Goal: Information Seeking & Learning: Learn about a topic

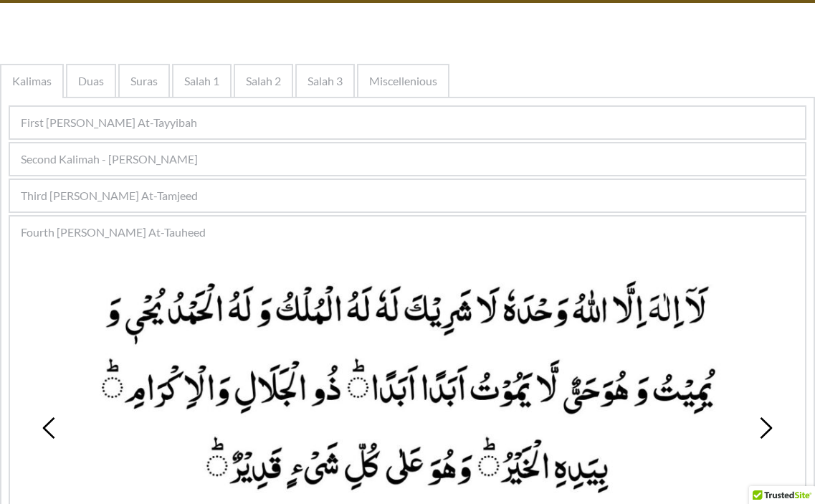
scroll to position [28, 0]
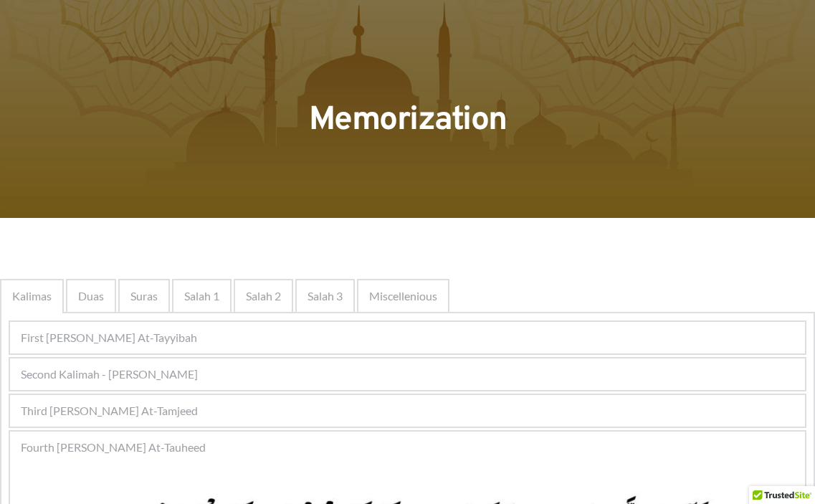
click at [191, 331] on span "First [PERSON_NAME] At-Tayyibah" at bounding box center [109, 337] width 176 height 17
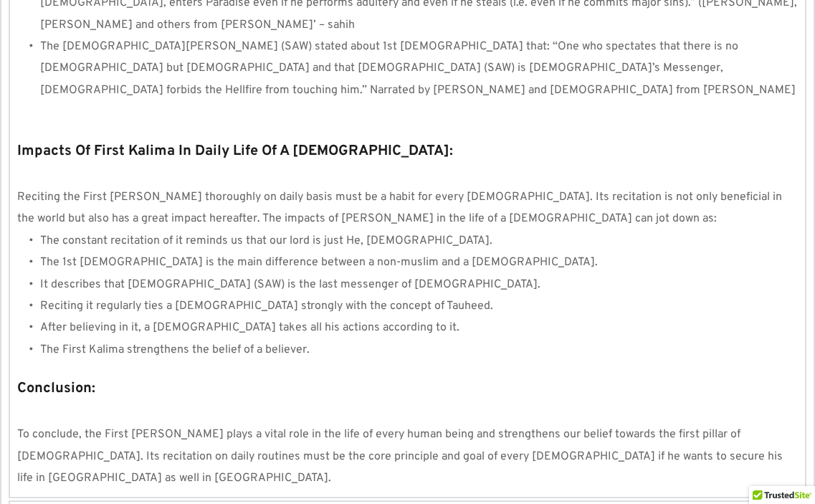
scroll to position [1247, 0]
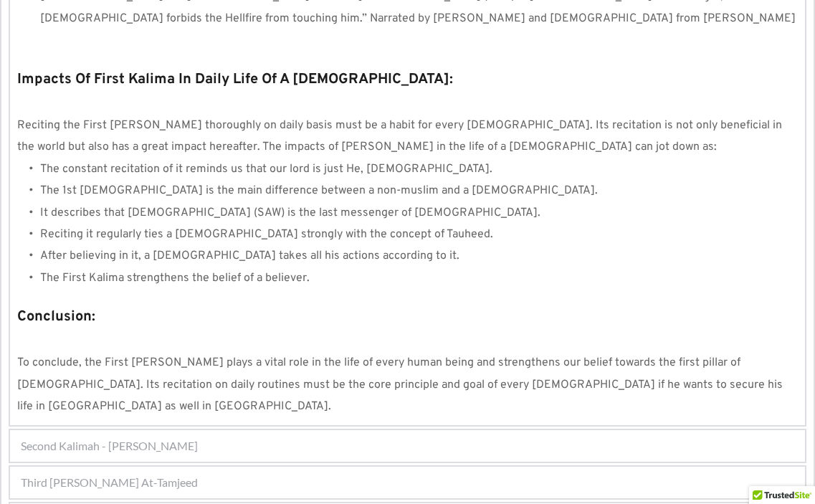
click at [169, 437] on span "Second Kalimah - [PERSON_NAME]" at bounding box center [109, 445] width 177 height 17
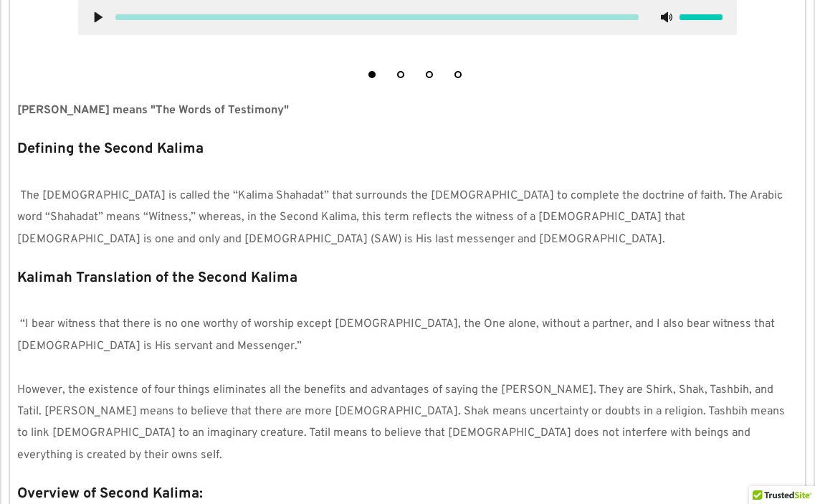
scroll to position [672, 0]
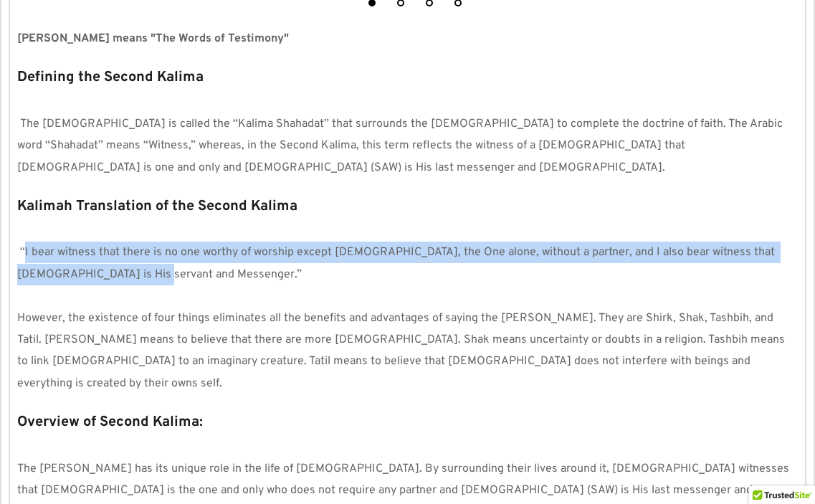
drag, startPoint x: 23, startPoint y: 251, endPoint x: 312, endPoint y: 287, distance: 291.2
click at [312, 287] on div "Kalimah Translation of the Second Kalima “I bear witness that there is no one w…" at bounding box center [407, 293] width 781 height 201
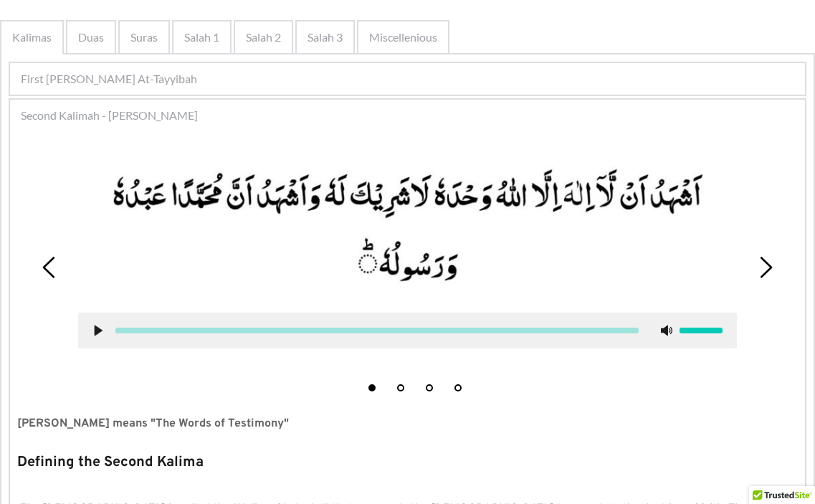
scroll to position [215, 0]
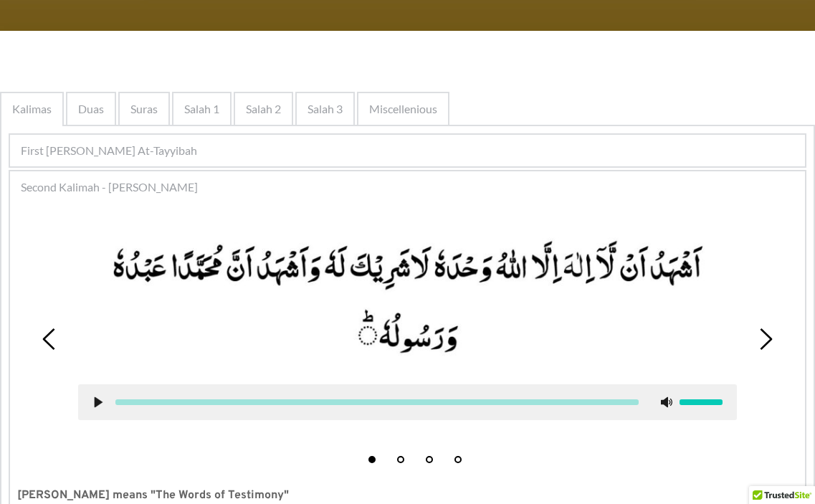
click at [186, 141] on div "First [PERSON_NAME] At-Tayyibah" at bounding box center [407, 151] width 795 height 32
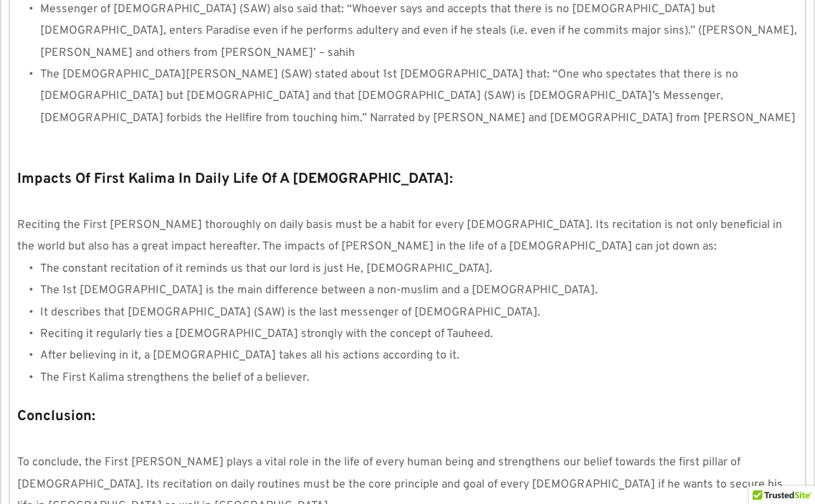
scroll to position [1219, 0]
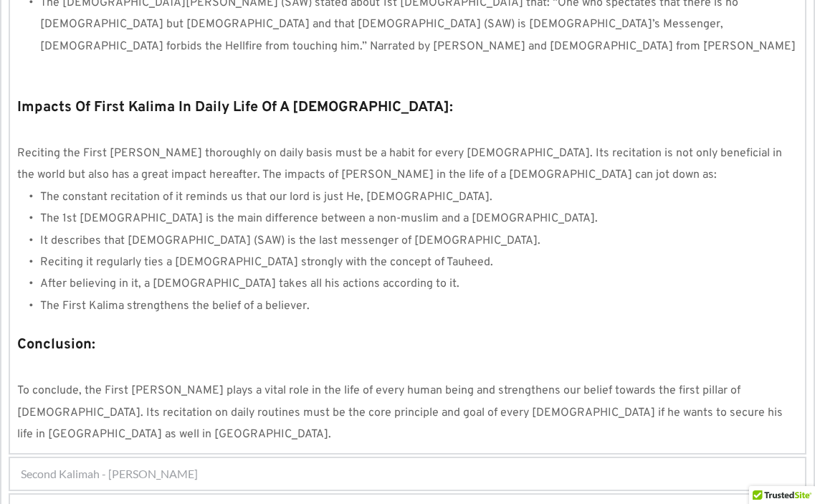
click at [186, 465] on span "Second Kalimah - [PERSON_NAME]" at bounding box center [109, 473] width 177 height 17
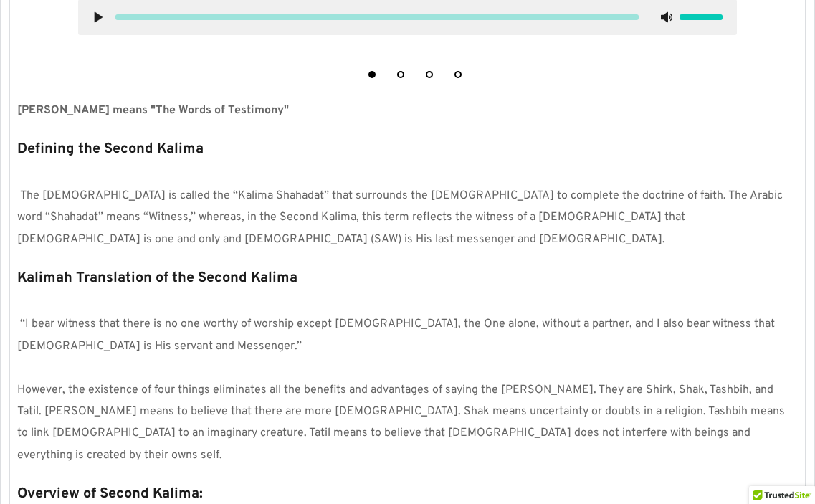
scroll to position [313, 0]
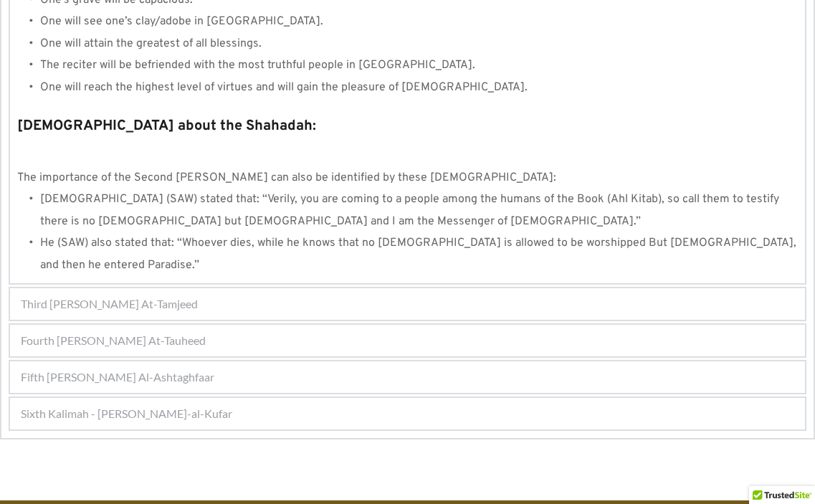
click at [172, 295] on span "Third [PERSON_NAME] At-Tamjeed" at bounding box center [109, 303] width 177 height 17
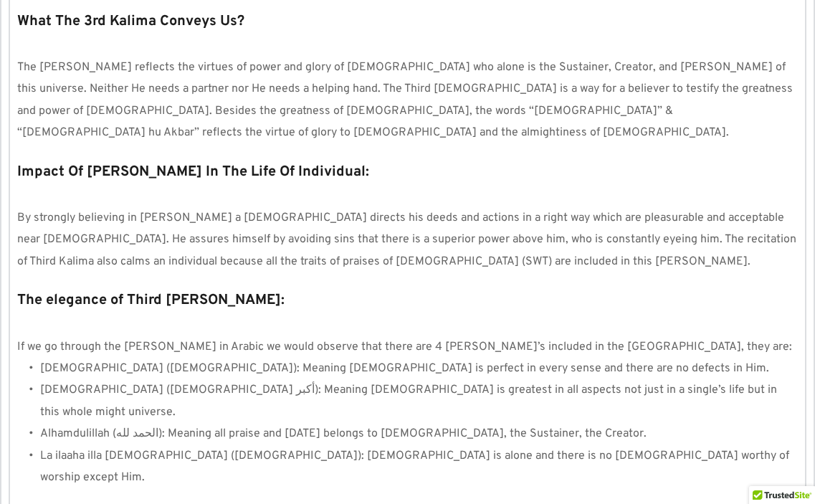
scroll to position [1278, 0]
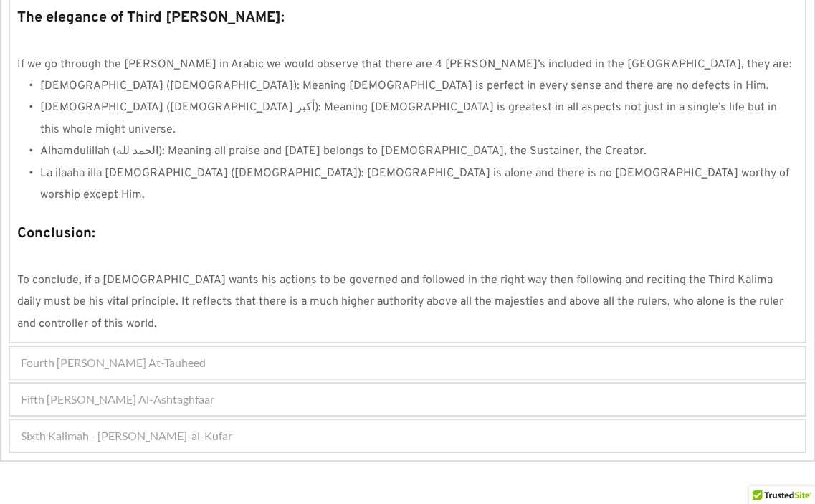
click at [176, 354] on span "Fourth [PERSON_NAME] At-Tauheed" at bounding box center [113, 362] width 185 height 17
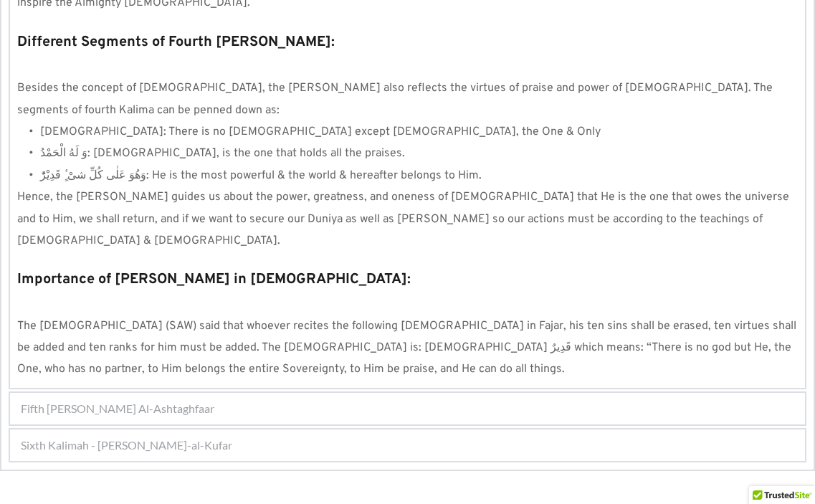
scroll to position [1328, 0]
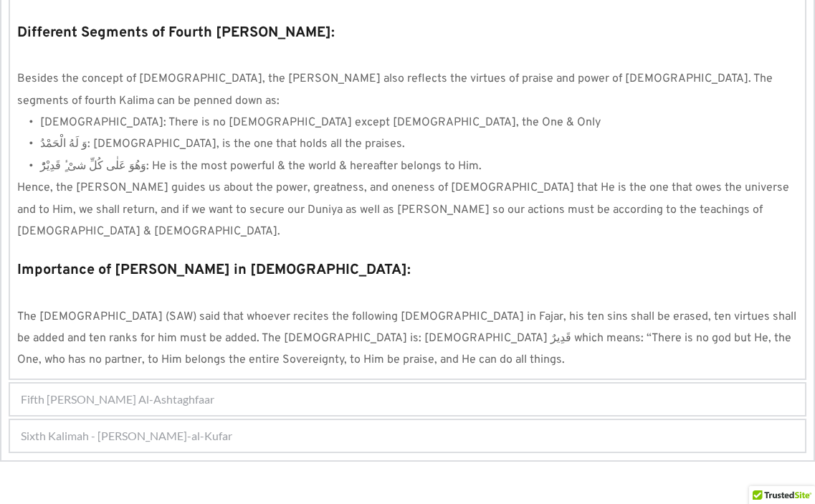
click at [208, 391] on span "Fifth [PERSON_NAME] Al-Ashtaghfaar" at bounding box center [118, 399] width 194 height 17
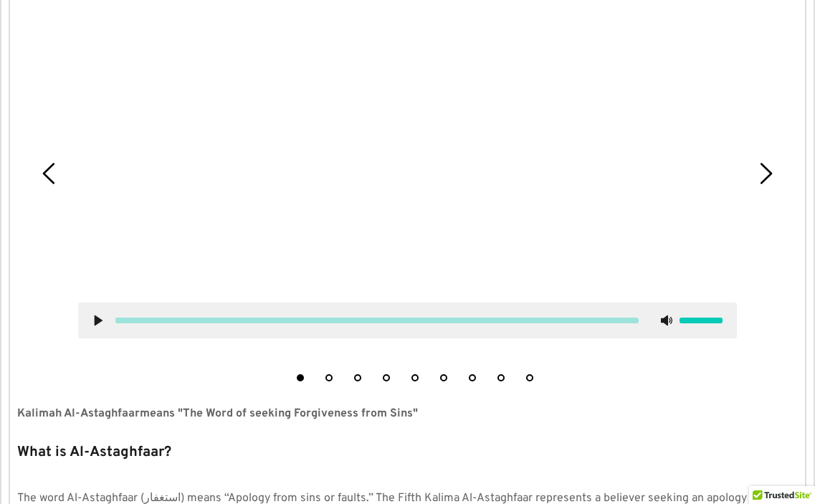
scroll to position [495, 0]
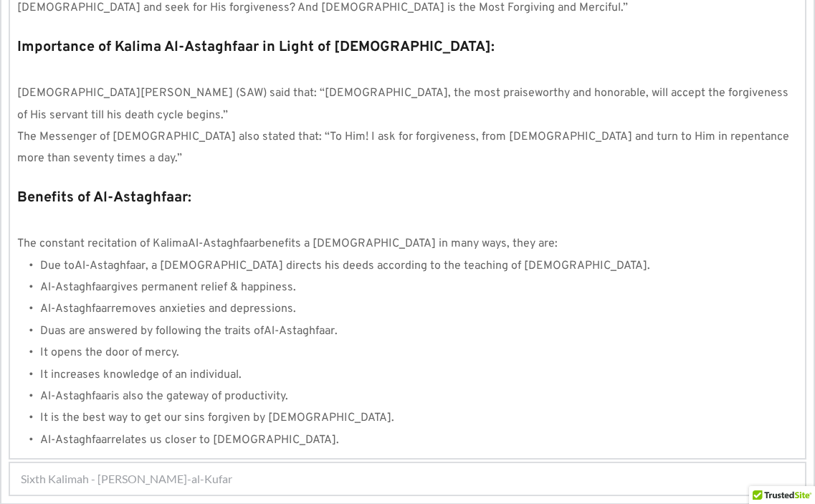
click at [179, 463] on div "Sixth Kalimah - [PERSON_NAME]-al-Kufar" at bounding box center [407, 479] width 795 height 32
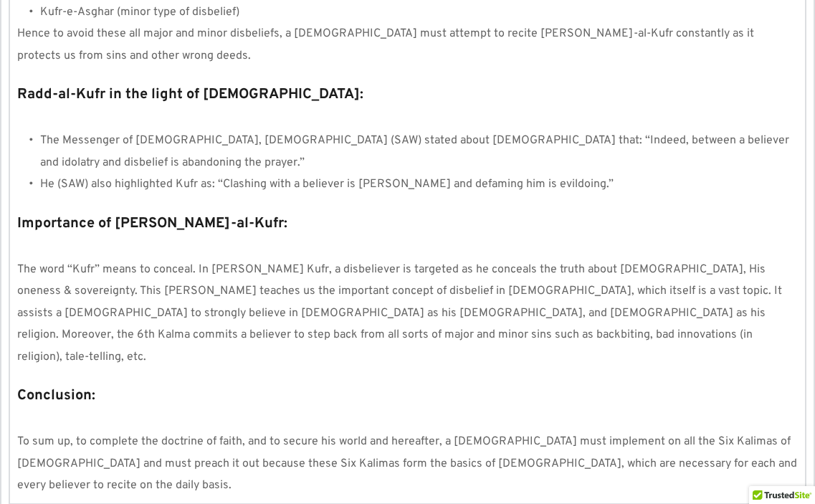
scroll to position [531, 0]
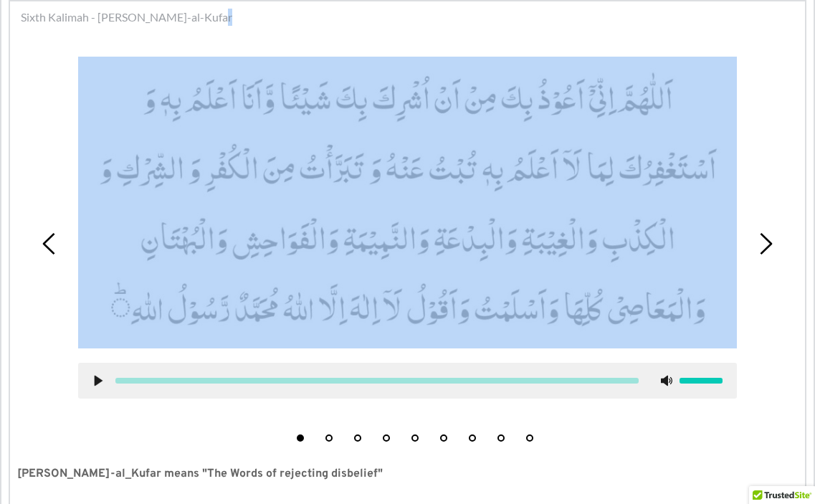
drag, startPoint x: 723, startPoint y: 17, endPoint x: 762, endPoint y: 57, distance: 55.8
click at [759, 126] on div "1 2 3 4 5 6 7 8 9" at bounding box center [407, 244] width 781 height 410
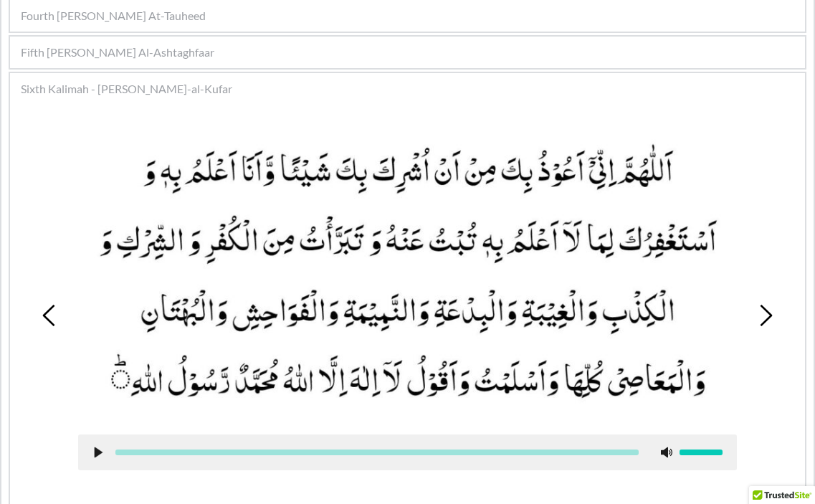
scroll to position [316, 0]
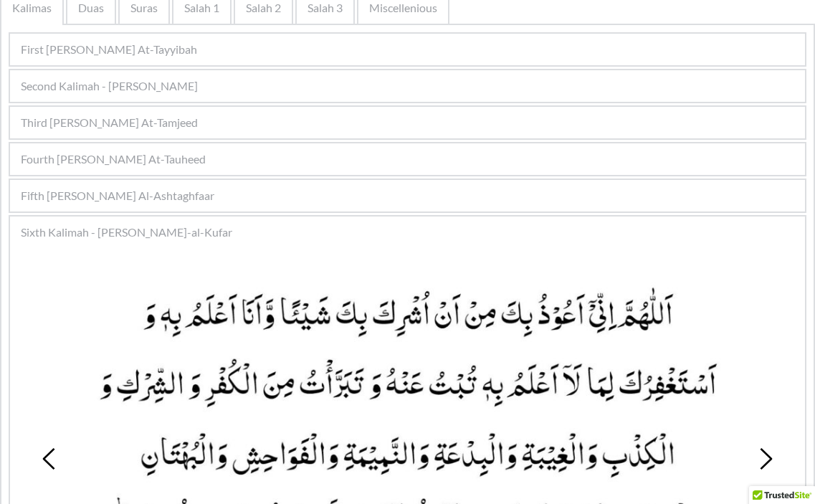
click at [171, 93] on span "Second Kalimah - [PERSON_NAME]" at bounding box center [109, 85] width 177 height 17
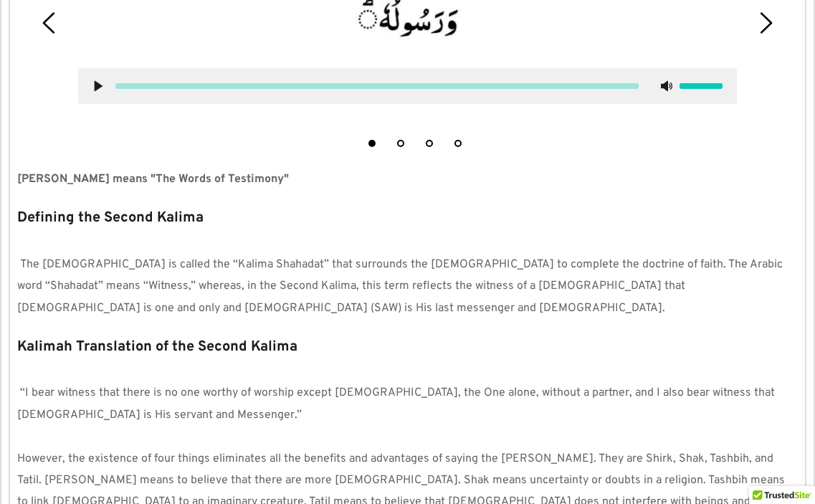
scroll to position [603, 0]
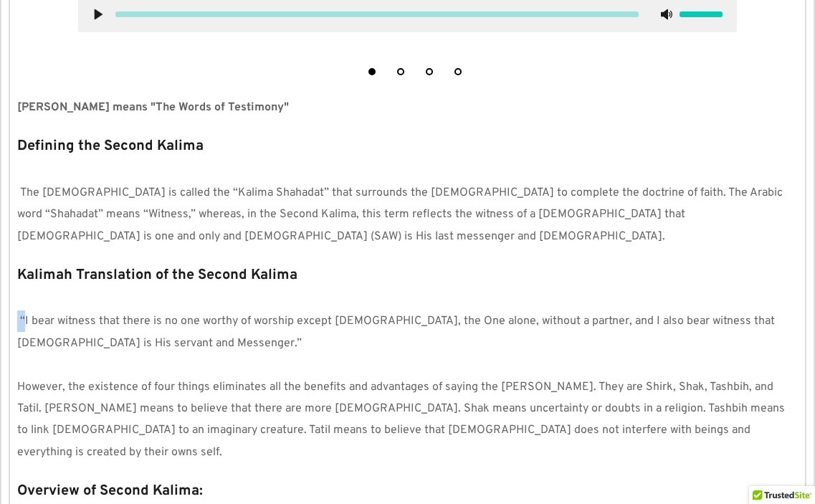
drag, startPoint x: 23, startPoint y: 323, endPoint x: 523, endPoint y: 290, distance: 501.5
click at [523, 290] on div "Kalimah Translation of the Second Kalima “I bear witness that there is no one w…" at bounding box center [407, 362] width 781 height 201
click at [29, 317] on span "“I bear witness that there is no one worthy of worship except [DEMOGRAPHIC_DATA…" at bounding box center [397, 332] width 761 height 36
click at [21, 321] on span "“I bear witness that there is no one worthy of worship except [DEMOGRAPHIC_DATA…" at bounding box center [397, 332] width 761 height 36
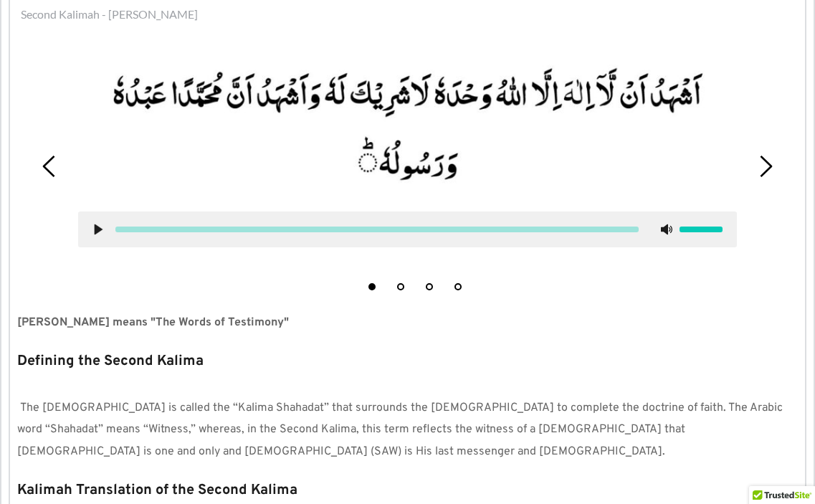
scroll to position [316, 0]
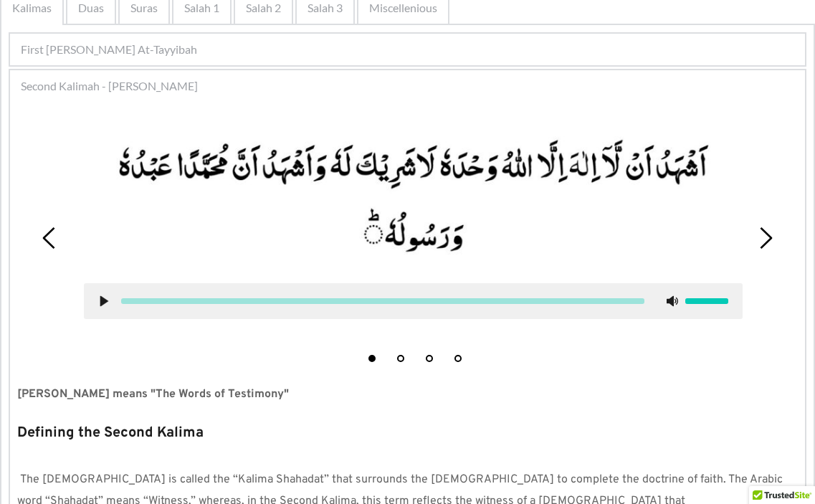
drag, startPoint x: 330, startPoint y: 210, endPoint x: 340, endPoint y: 255, distance: 46.3
click at [340, 255] on picture at bounding box center [413, 196] width 659 height 143
